Goal: Information Seeking & Learning: Learn about a topic

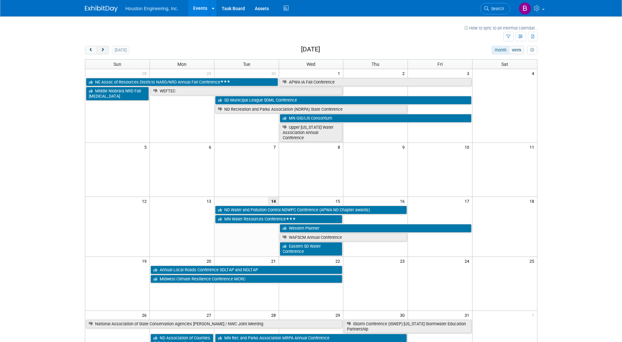
click at [108, 52] on button "next" at bounding box center [103, 50] width 12 height 9
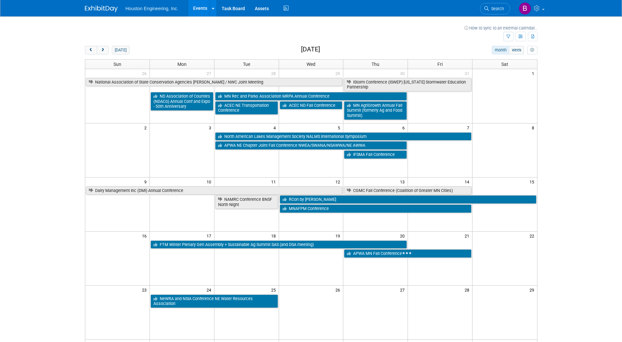
click at [109, 52] on div "today" at bounding box center [107, 50] width 45 height 9
click at [107, 51] on button "next" at bounding box center [103, 50] width 12 height 9
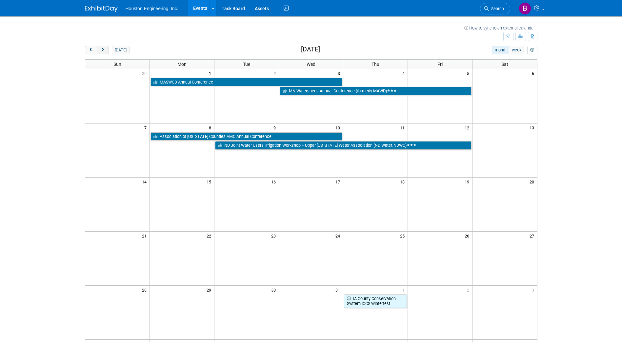
click at [107, 51] on button "next" at bounding box center [103, 50] width 12 height 9
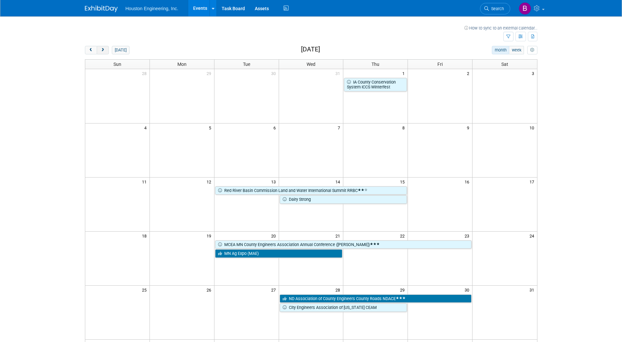
click at [107, 51] on button "next" at bounding box center [103, 50] width 12 height 9
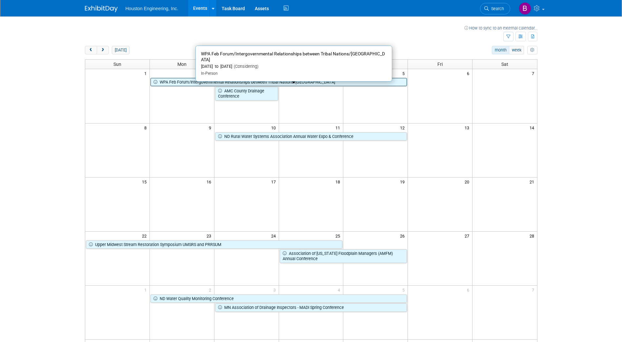
click at [271, 80] on link "WPA Feb Forum/Intergovernmental Relationships between Tribal Nations/[GEOGRAPHI…" at bounding box center [278, 82] width 256 height 9
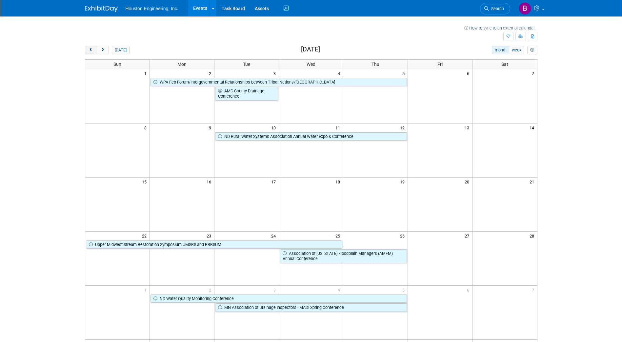
click at [91, 54] on button "prev" at bounding box center [91, 50] width 12 height 9
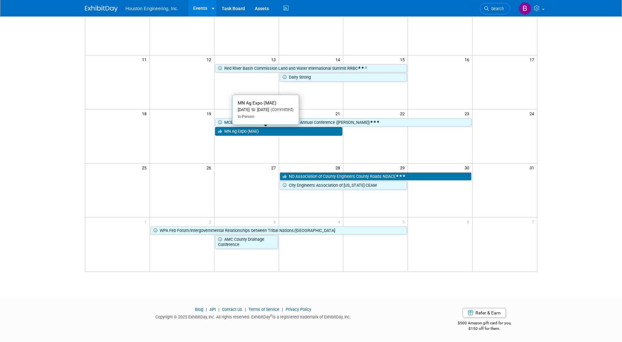
scroll to position [123, 0]
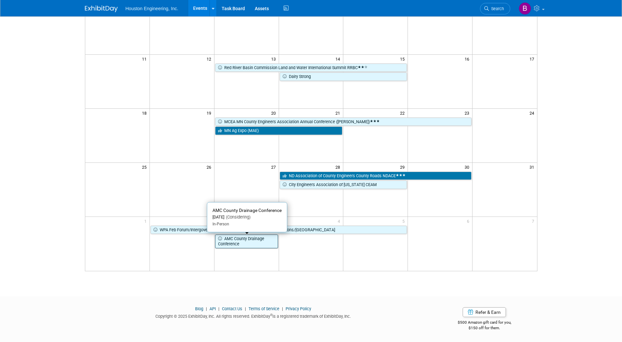
click at [261, 238] on link "AMC County Drainage Conference" at bounding box center [246, 241] width 63 height 13
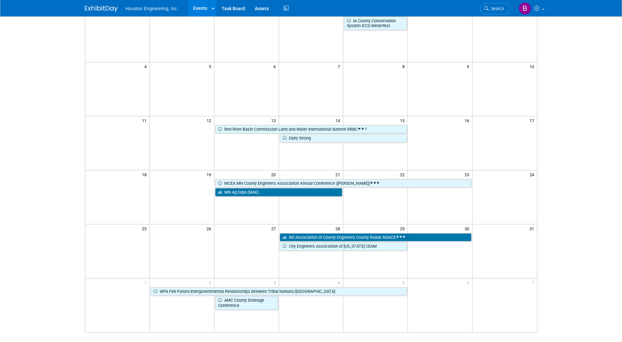
scroll to position [0, 0]
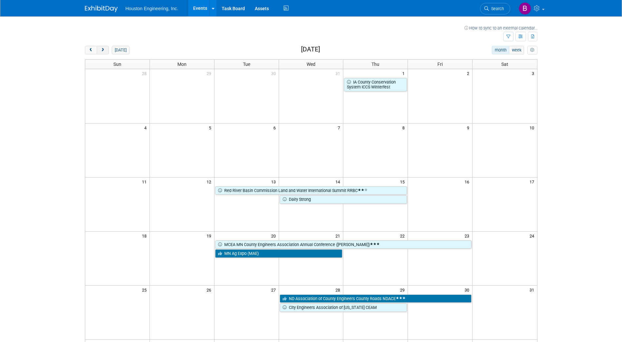
click at [105, 54] on button "next" at bounding box center [103, 50] width 12 height 9
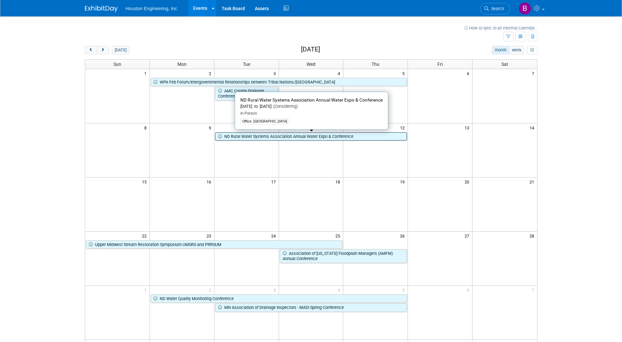
click at [283, 139] on link "ND Rural Water Systems Association Annual Water Expo & Conference" at bounding box center [311, 136] width 192 height 9
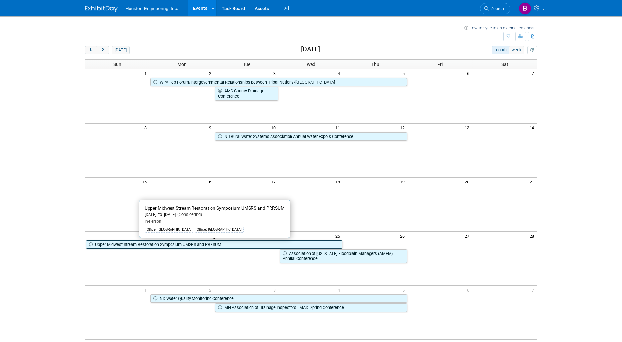
click at [151, 245] on link "Upper Midwest Stream Restoration Symposium UMSRS and PRRSUM" at bounding box center [214, 244] width 257 height 9
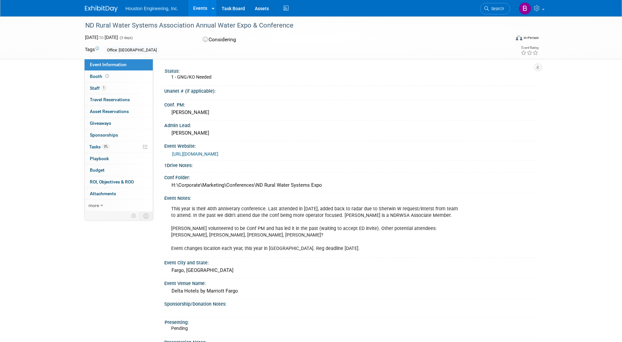
click at [288, 18] on div at bounding box center [294, 19] width 422 height 6
drag, startPoint x: 296, startPoint y: 26, endPoint x: 86, endPoint y: 24, distance: 210.3
click at [86, 24] on div "ND Rural Water Systems Association Annual Water Expo & Conference" at bounding box center [291, 26] width 417 height 12
copy div "ND Rural Water Systems Association Annual Water Expo & Conference"
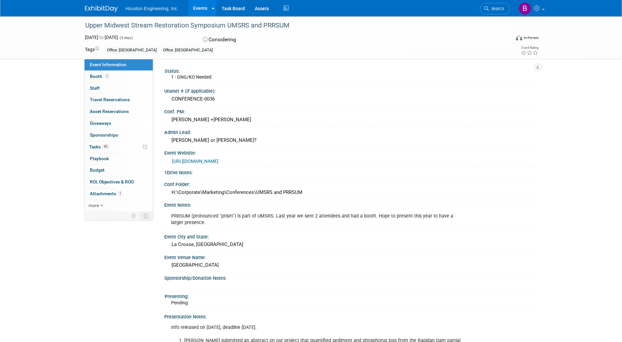
click at [293, 20] on div "Upper Midwest Stream Restoration Symposium UMSRS and PRRSUM" at bounding box center [291, 26] width 417 height 12
drag, startPoint x: 287, startPoint y: 25, endPoint x: 83, endPoint y: 26, distance: 204.4
click at [83, 26] on div "Upper Midwest Stream Restoration Symposium UMSRS and PRRSUM" at bounding box center [291, 26] width 417 height 12
copy div "Upper Midwest Stream Restoration Symposium UMSRS and PRRSUM"
click at [195, 161] on link "https://prrsum.umn.edu/symposium/umsrs-2026/2026-umsrs-overview" at bounding box center [195, 161] width 46 height 5
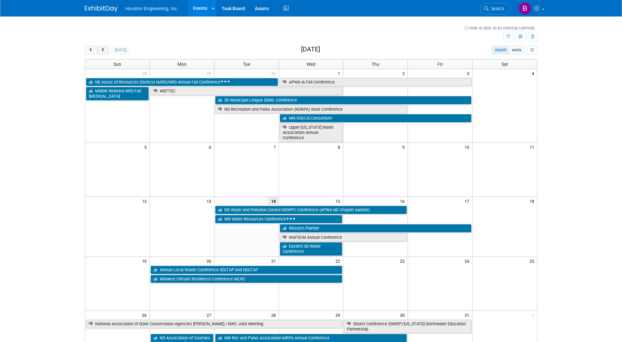
click at [106, 48] on button "next" at bounding box center [103, 50] width 12 height 9
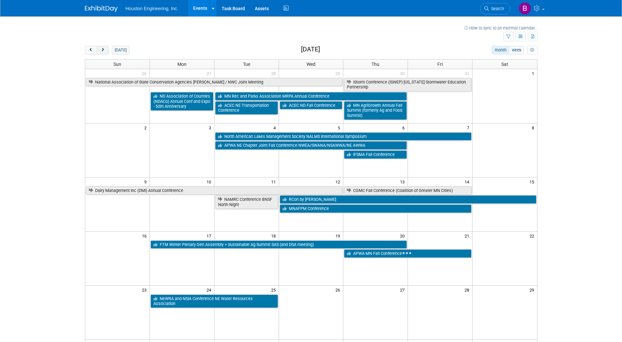
click at [106, 48] on button "next" at bounding box center [103, 50] width 12 height 9
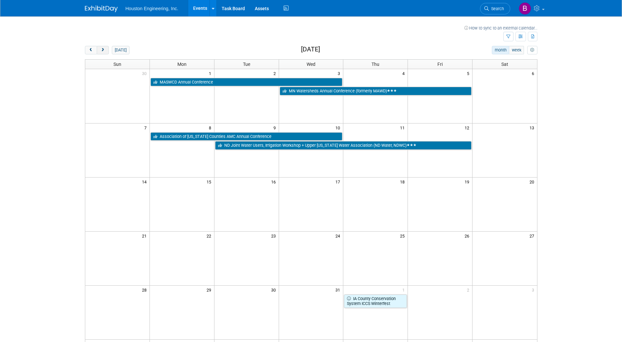
click at [106, 48] on button "next" at bounding box center [103, 50] width 12 height 9
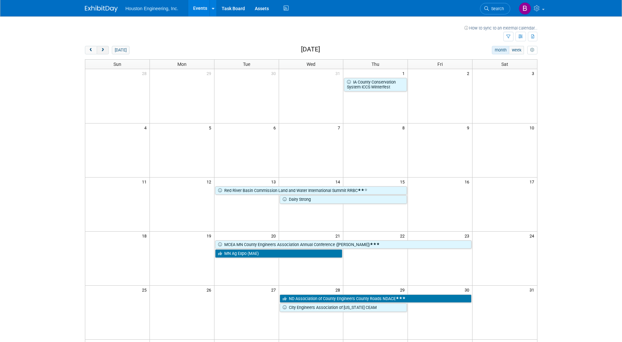
click at [106, 48] on button "next" at bounding box center [103, 50] width 12 height 9
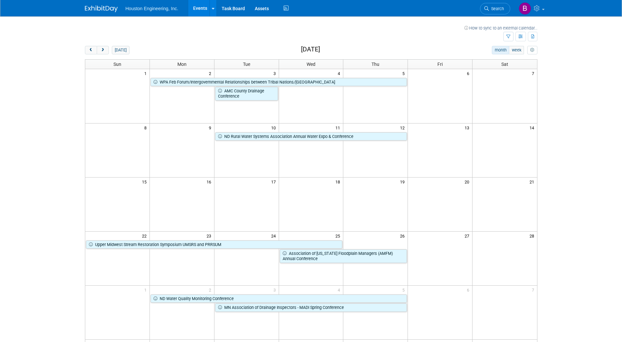
scroll to position [33, 0]
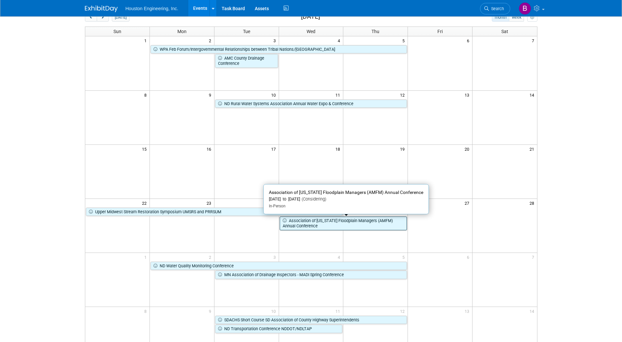
click at [301, 222] on link "Association of [US_STATE] Floodplain Managers (AMFM) Annual Conference" at bounding box center [342, 223] width 127 height 13
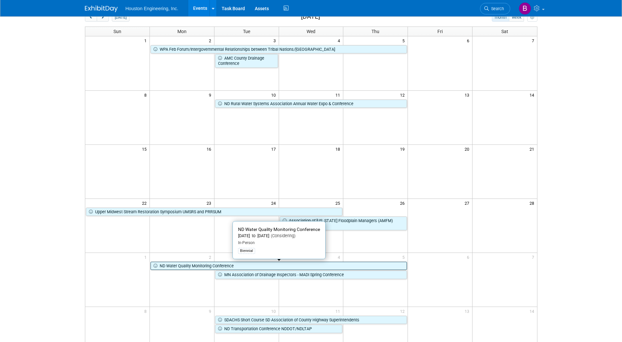
click at [202, 266] on link "ND Water Quality Monitoring Conference" at bounding box center [278, 266] width 256 height 9
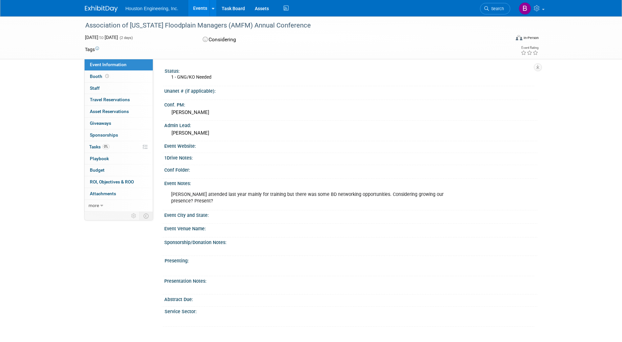
click at [319, 23] on div "Association of [US_STATE] Floodplain Managers (AMFM) Annual Conference" at bounding box center [291, 26] width 417 height 12
drag, startPoint x: 304, startPoint y: 26, endPoint x: 87, endPoint y: 28, distance: 217.2
click at [87, 28] on div "Association of [US_STATE] Floodplain Managers (AMFM) Annual Conference" at bounding box center [291, 26] width 417 height 12
copy div "Association of [US_STATE] Floodplain Managers (AMFM) Annual Conference"
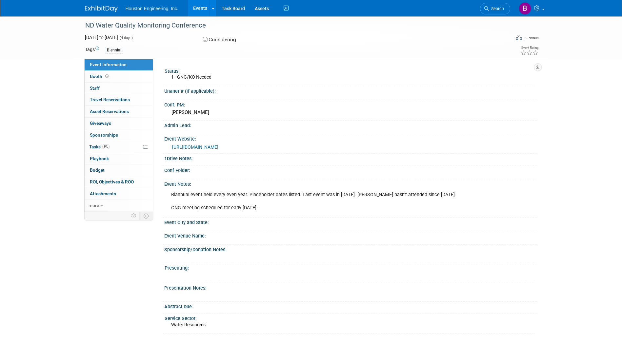
click at [218, 145] on link "[URL][DOMAIN_NAME]" at bounding box center [195, 146] width 46 height 5
click at [206, 26] on div "ND Water Quality Monitoring Conference" at bounding box center [291, 26] width 417 height 12
drag, startPoint x: 203, startPoint y: 24, endPoint x: 87, endPoint y: 22, distance: 115.7
click at [87, 22] on div "ND Water Quality Monitoring Conference" at bounding box center [291, 26] width 417 height 12
copy div "ND Water Quality Monitoring Conference"
